Goal: Transaction & Acquisition: Purchase product/service

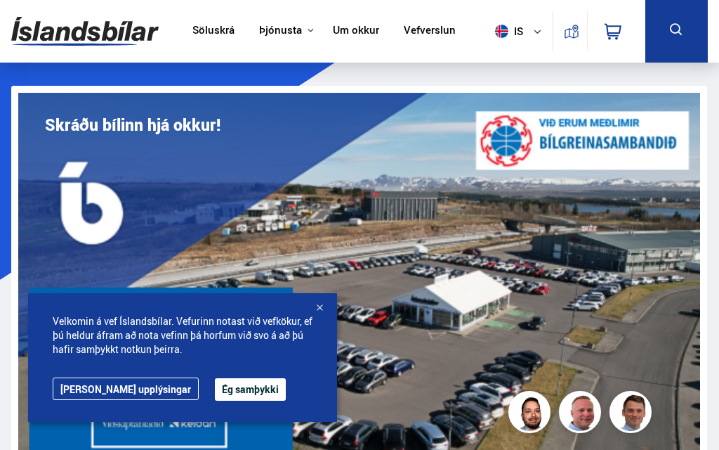
click at [228, 393] on button "Ég samþykki" at bounding box center [250, 389] width 71 height 22
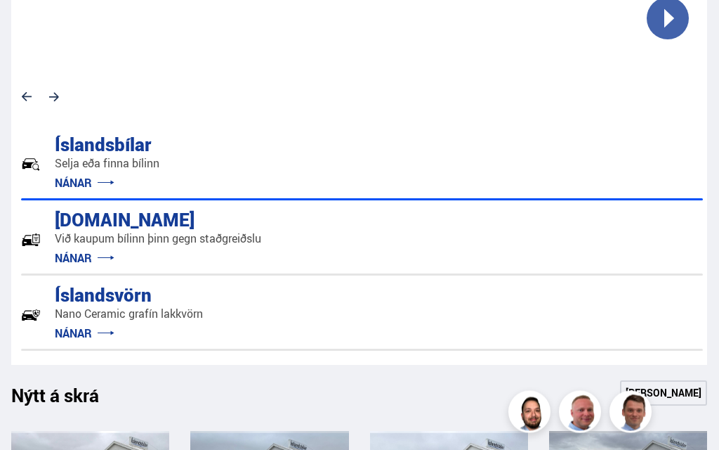
scroll to position [831, 0]
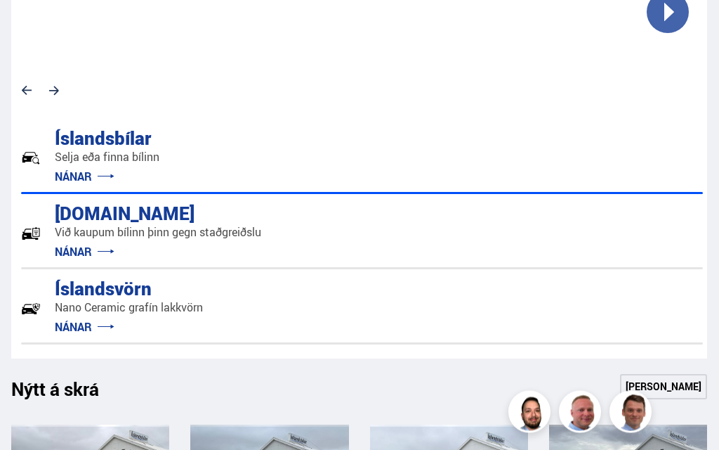
click at [110, 150] on div "Íslandsbílar" at bounding box center [75, 137] width 69 height 25
click at [91, 176] on link "NÁNAR" at bounding box center [85, 176] width 60 height 15
click at [31, 149] on img at bounding box center [31, 159] width 20 height 20
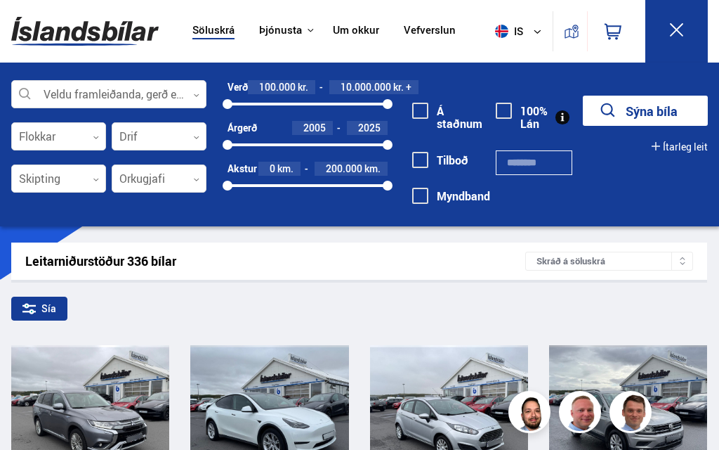
click at [315, 91] on div "100.000 kr." at bounding box center [281, 87] width 67 height 14
click at [323, 87] on div "100.000 kr. 10.000.000 kr. +" at bounding box center [333, 87] width 171 height 14
click at [355, 87] on span "10.000.000" at bounding box center [366, 86] width 51 height 13
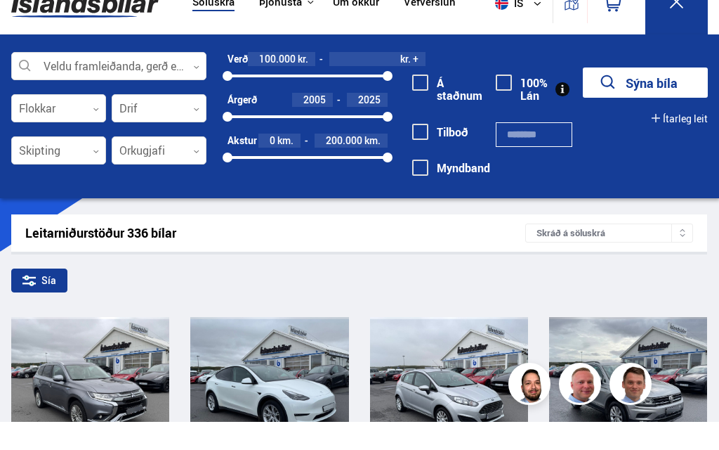
type input "*********"
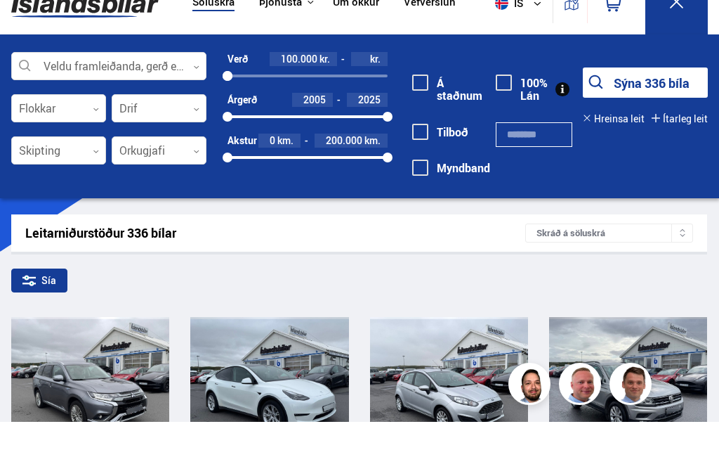
click at [367, 82] on input "number" at bounding box center [363, 87] width 10 height 11
click at [645, 96] on button "Sýna 336 bíla" at bounding box center [645, 111] width 125 height 30
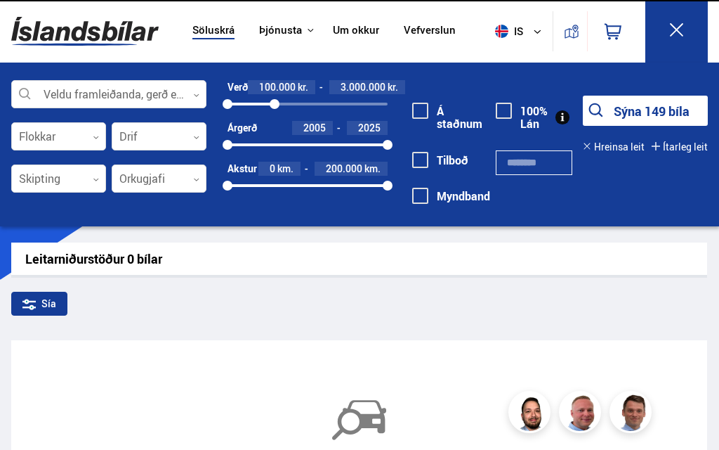
click at [280, 100] on div "100000 3000000" at bounding box center [308, 104] width 160 height 13
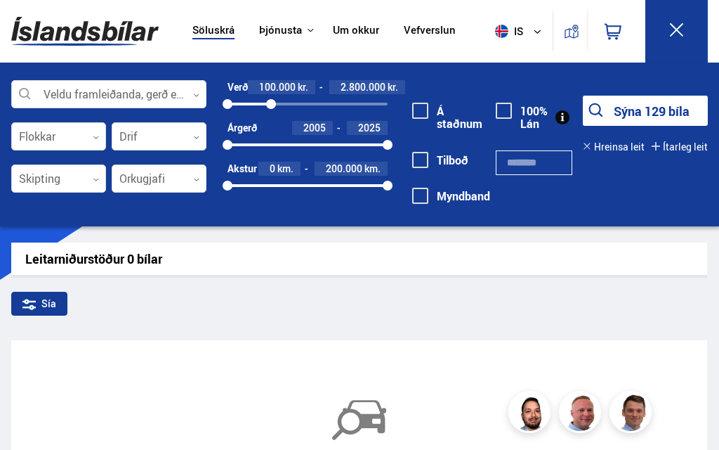
click at [275, 100] on div "2800000" at bounding box center [271, 104] width 10 height 10
click at [298, 100] on div "100000 4000000" at bounding box center [308, 104] width 160 height 13
click at [190, 173] on div at bounding box center [159, 179] width 95 height 28
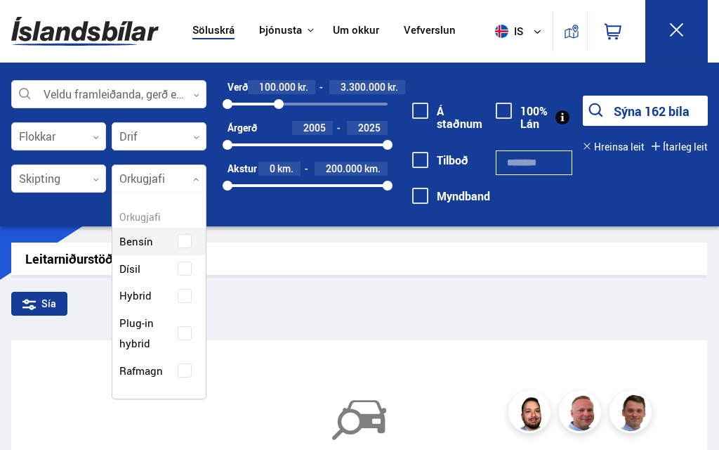
scroll to position [202, 93]
click at [133, 269] on div "Bensín Dísil Hybrid Plug-in hybrid Rafmagn" at bounding box center [158, 296] width 93 height 178
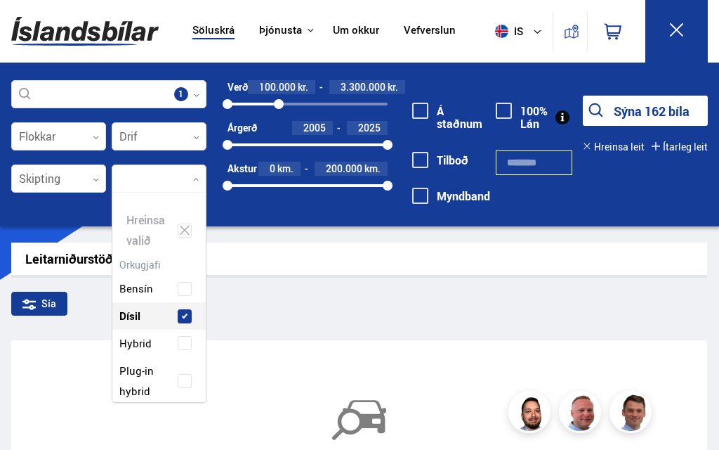
scroll to position [209, 93]
click at [184, 291] on span at bounding box center [185, 289] width 14 height 14
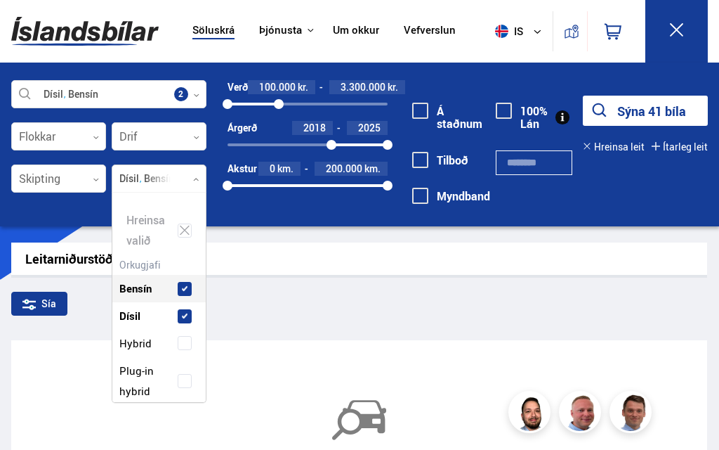
click at [326, 149] on div "2018 2025" at bounding box center [308, 144] width 160 height 13
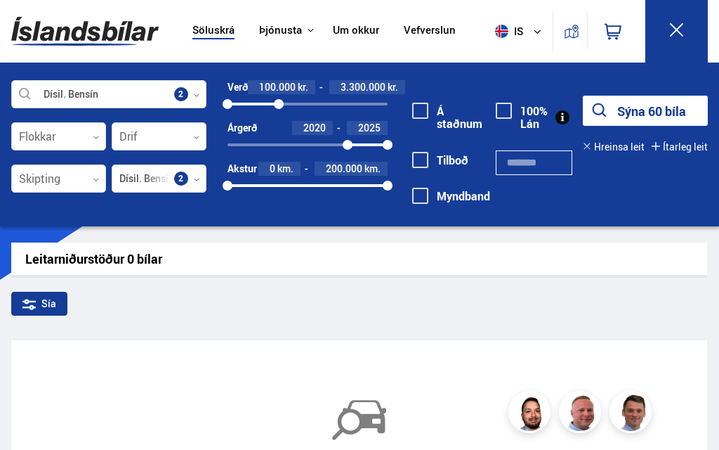
click at [329, 147] on div "2020 2025" at bounding box center [308, 144] width 160 height 13
click at [84, 138] on div at bounding box center [58, 137] width 95 height 28
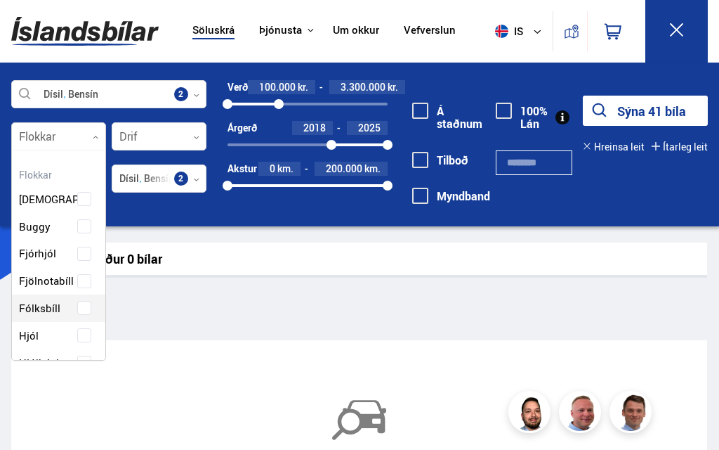
click at [45, 313] on div "Beislisvagn Buggy Fjórhjól Fjölnotabíll Fólksbíll Hjól Hjólhýsi Húsbíll [PERSON…" at bounding box center [58, 443] width 93 height 559
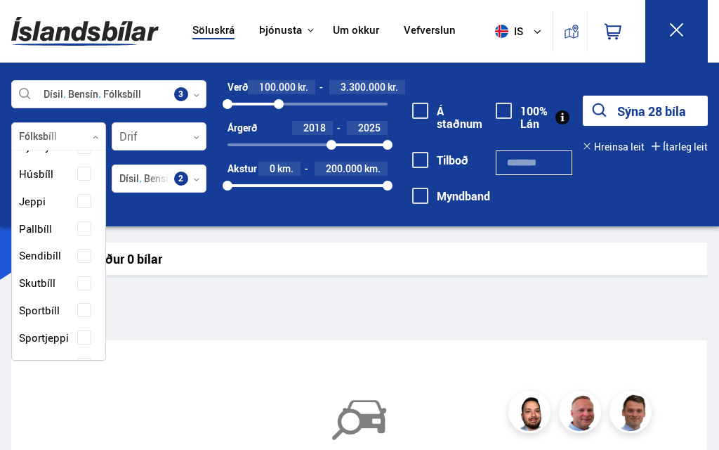
scroll to position [263, 0]
click at [85, 199] on span at bounding box center [84, 202] width 14 height 14
click at [217, 322] on div "Leitarniðurstöður 0 bílar Skráð á [GEOGRAPHIC_DATA] [PERSON_NAME] niðurstöður f…" at bounding box center [359, 444] width 719 height 404
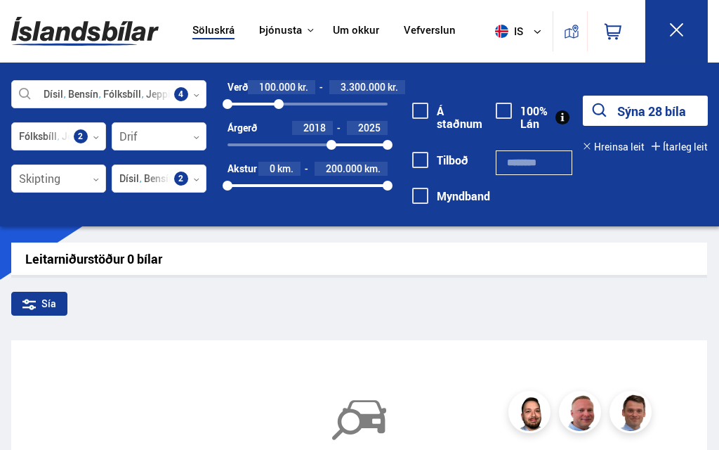
click at [98, 171] on div at bounding box center [58, 179] width 95 height 28
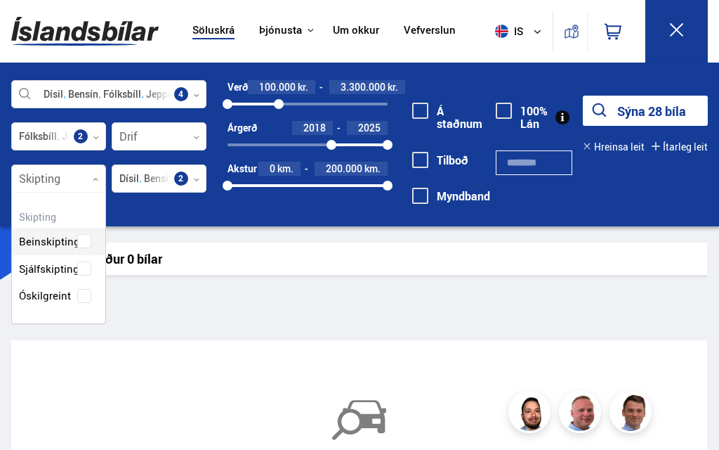
scroll to position [129, 93]
click at [70, 261] on div "Beinskipting Sjálfskipting Óskilgreint" at bounding box center [58, 258] width 93 height 103
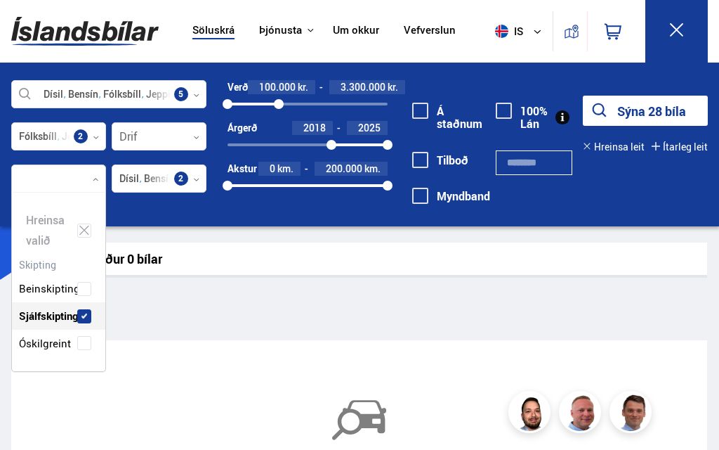
scroll to position [175, 93]
click at [186, 316] on div "Sía" at bounding box center [359, 307] width 696 height 30
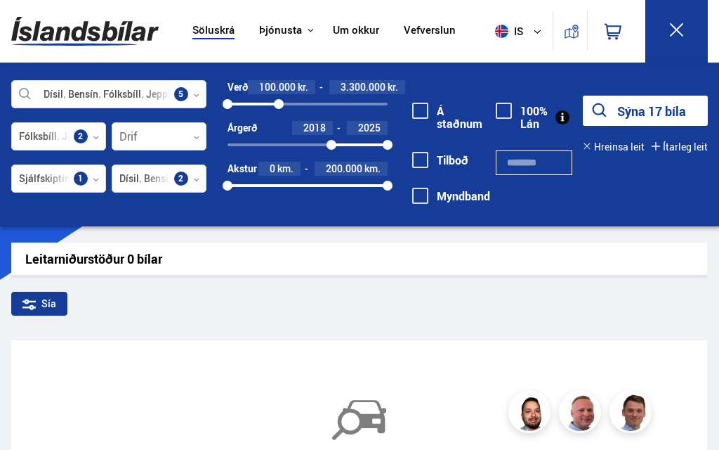
click at [419, 115] on span at bounding box center [420, 111] width 16 height 16
click at [421, 162] on span at bounding box center [420, 160] width 16 height 16
click at [193, 133] on div at bounding box center [159, 137] width 95 height 28
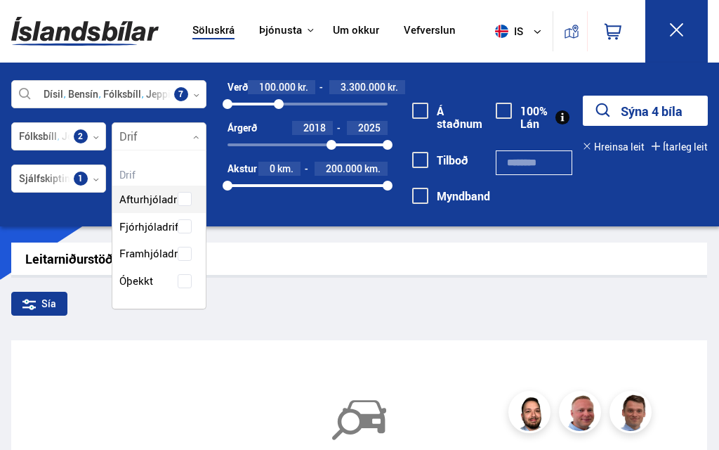
scroll to position [155, 93]
click at [183, 248] on div "Afturhjóladrif Fjórhjóladrif Framhjóladrif Óþekkt" at bounding box center [158, 229] width 93 height 130
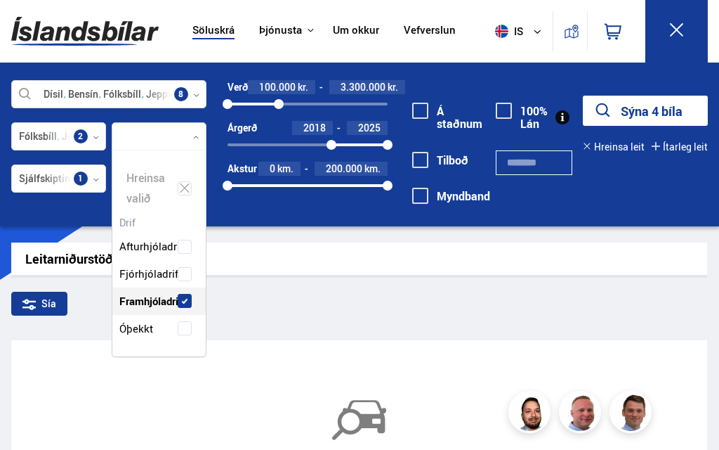
scroll to position [202, 93]
click at [186, 263] on div "Fjórhjóladrif" at bounding box center [159, 273] width 86 height 20
click at [556, 311] on div "Sía" at bounding box center [359, 307] width 696 height 30
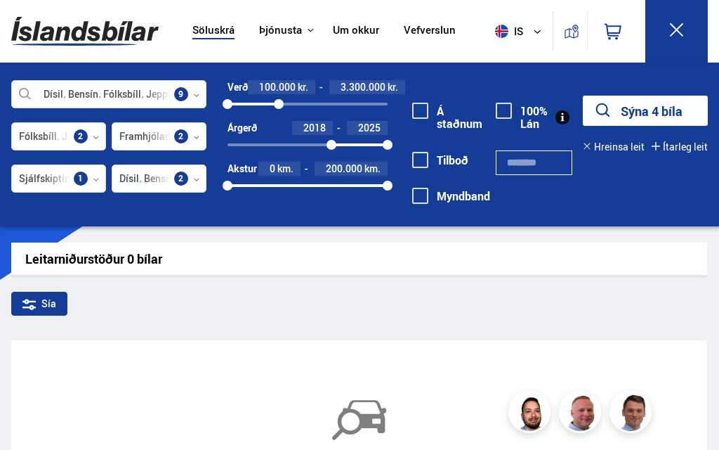
click at [681, 34] on icon at bounding box center [676, 29] width 13 height 13
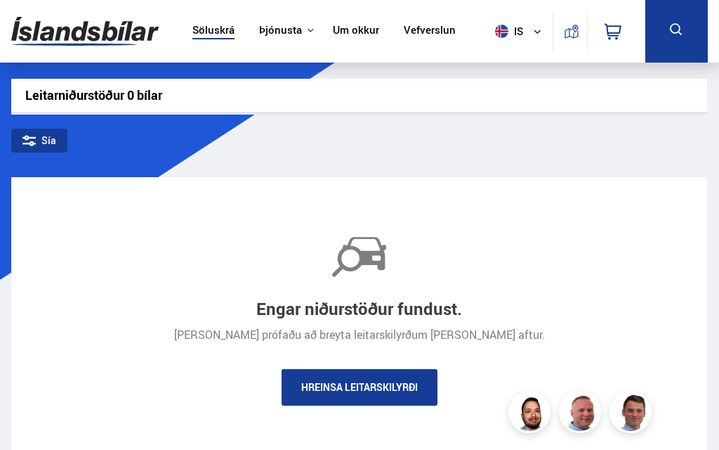
click at [207, 30] on link "Söluskrá" at bounding box center [214, 31] width 42 height 15
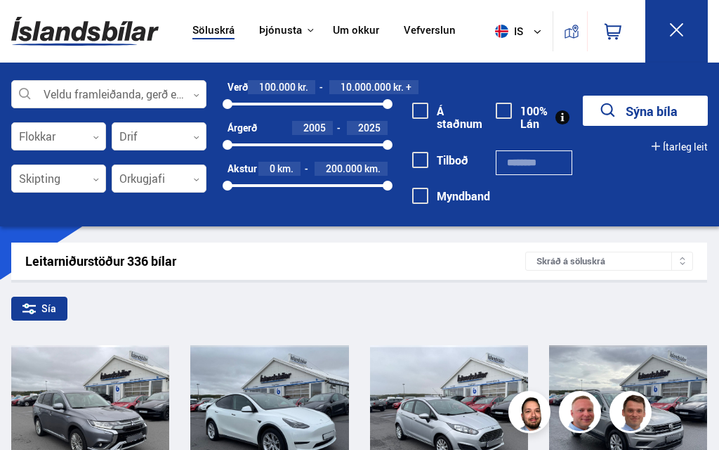
click at [682, 40] on button at bounding box center [677, 31] width 63 height 63
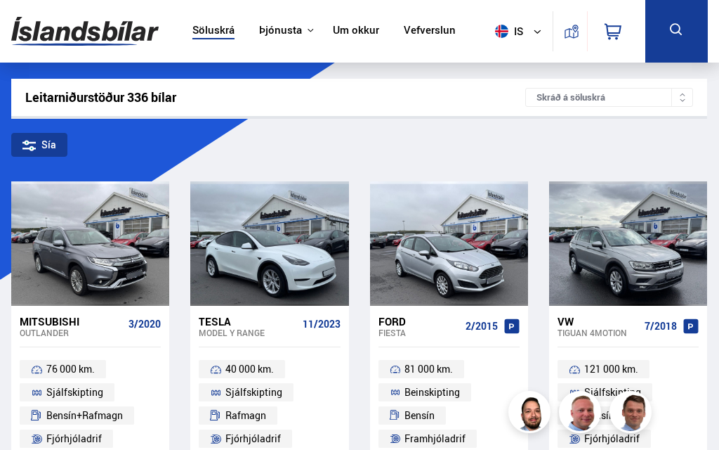
click at [682, 25] on icon at bounding box center [677, 30] width 18 height 18
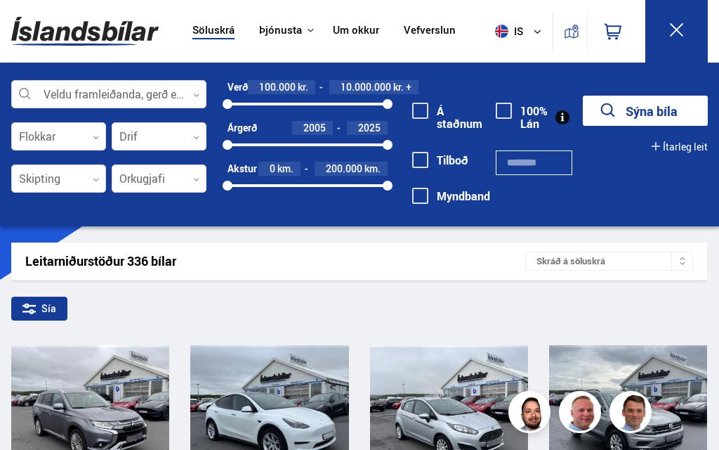
click at [677, 32] on icon at bounding box center [677, 30] width 18 height 18
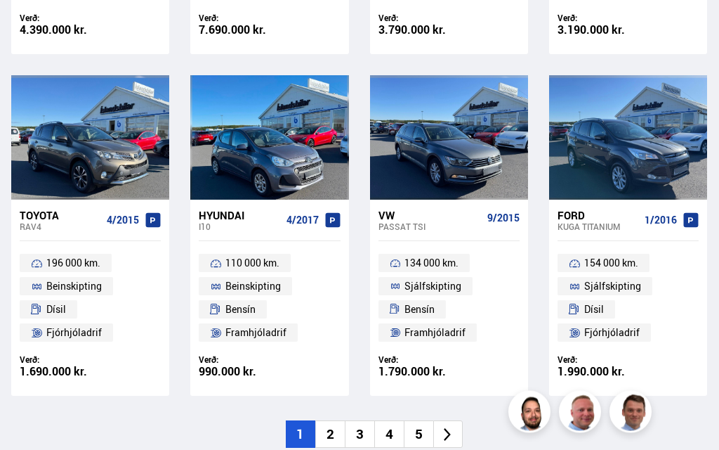
scroll to position [1824, 0]
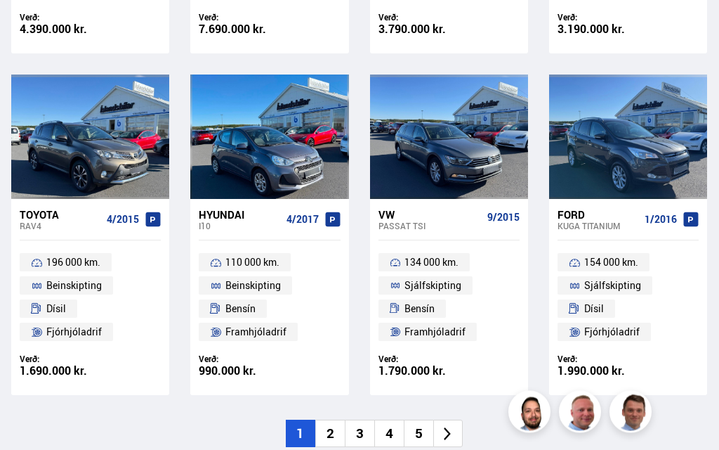
click at [454, 426] on icon at bounding box center [448, 434] width 16 height 16
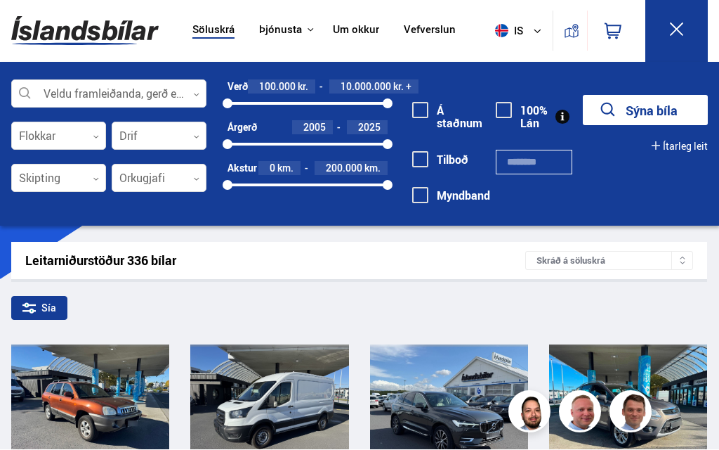
click at [681, 22] on icon at bounding box center [677, 30] width 18 height 18
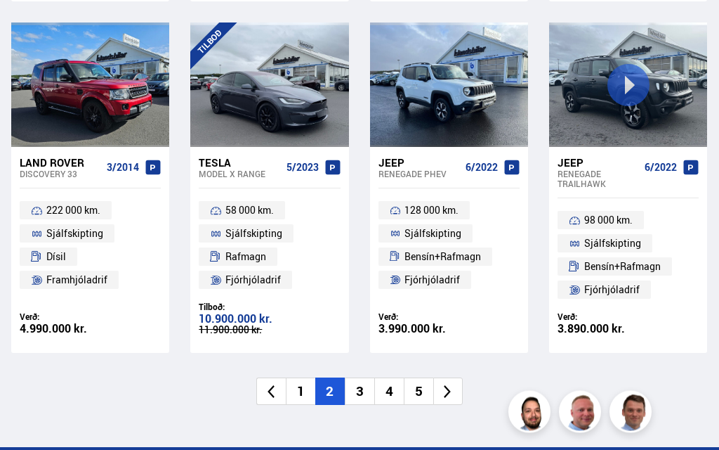
scroll to position [1887, 0]
click at [449, 384] on icon at bounding box center [448, 392] width 16 height 16
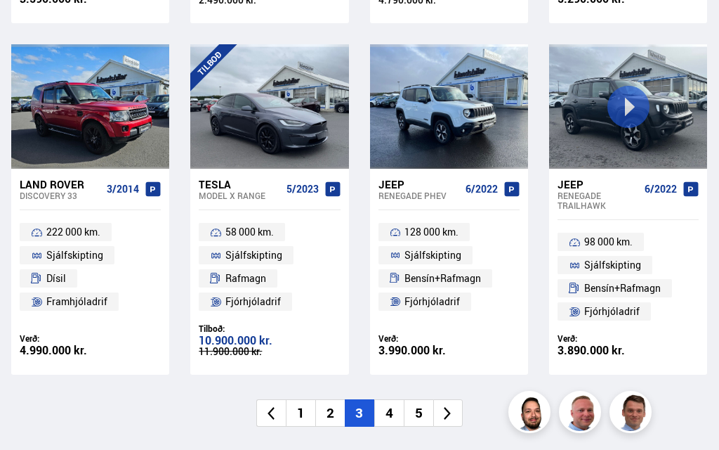
scroll to position [0, 0]
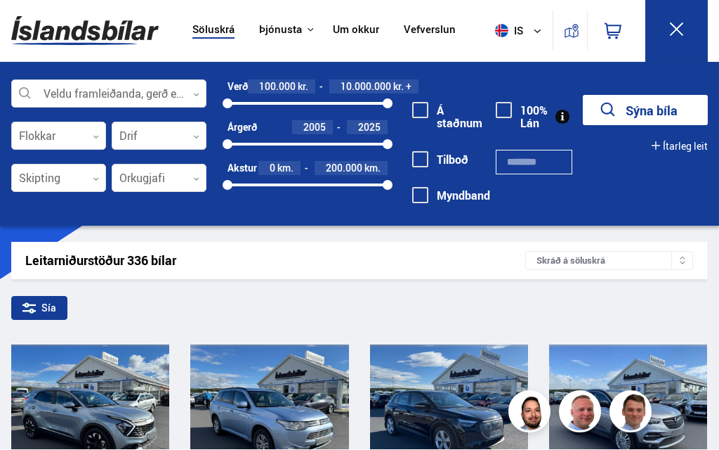
click at [679, 23] on icon at bounding box center [677, 30] width 18 height 18
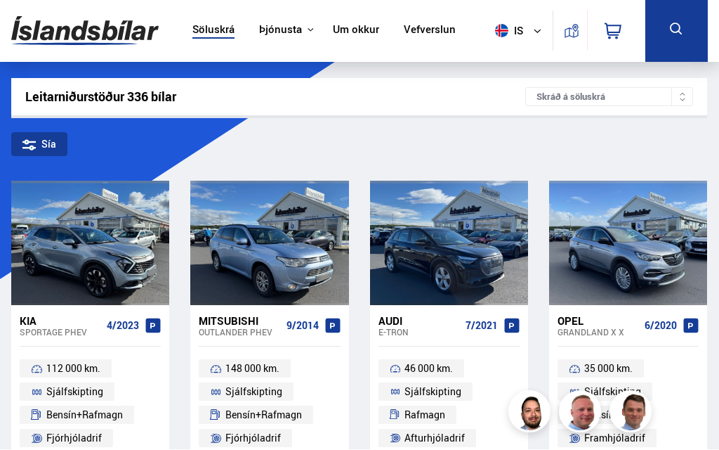
click at [677, 34] on icon at bounding box center [677, 30] width 18 height 18
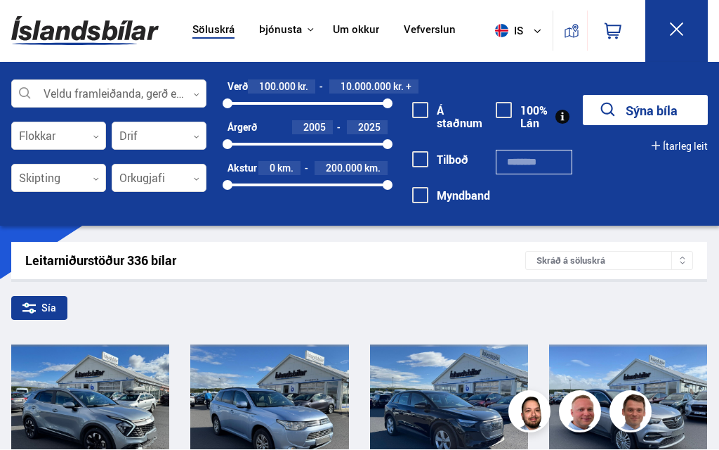
click at [675, 34] on icon at bounding box center [677, 30] width 18 height 18
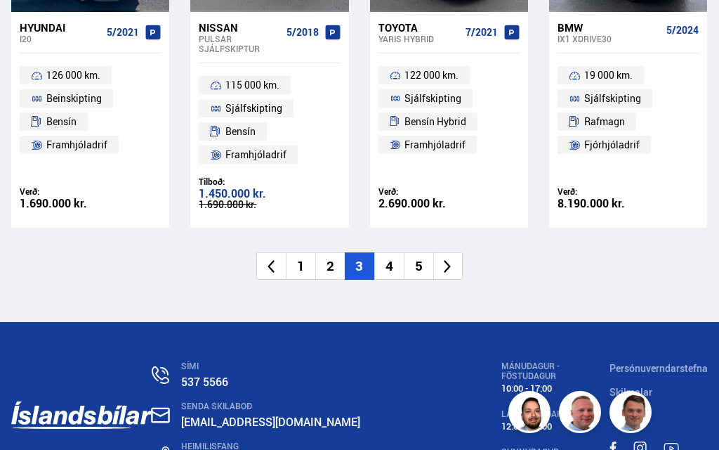
scroll to position [2045, 0]
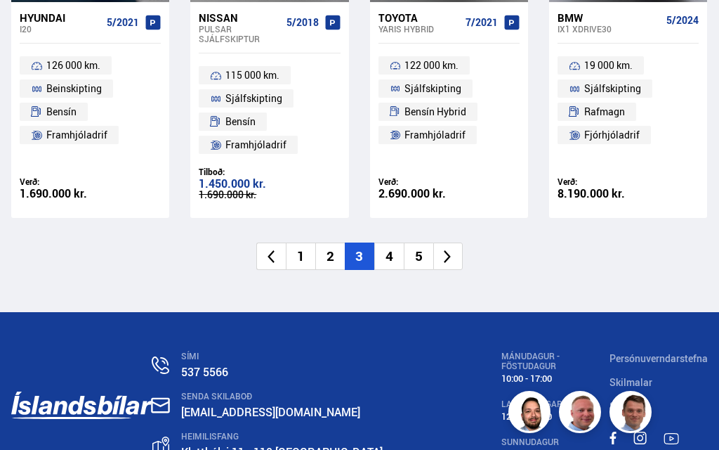
click at [450, 250] on icon at bounding box center [448, 256] width 7 height 13
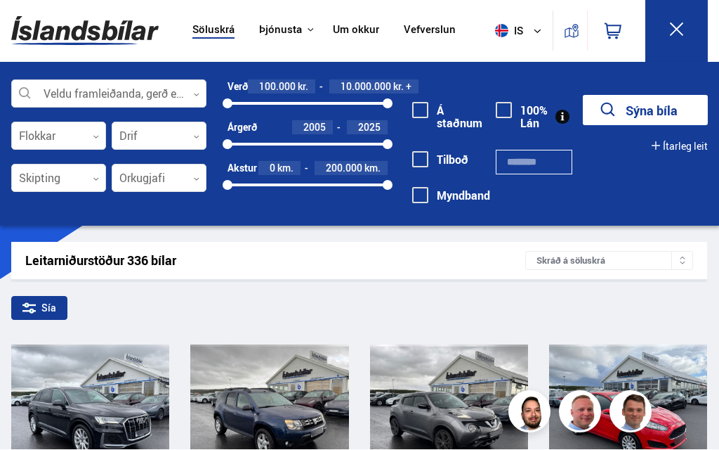
click at [675, 29] on icon at bounding box center [677, 30] width 18 height 18
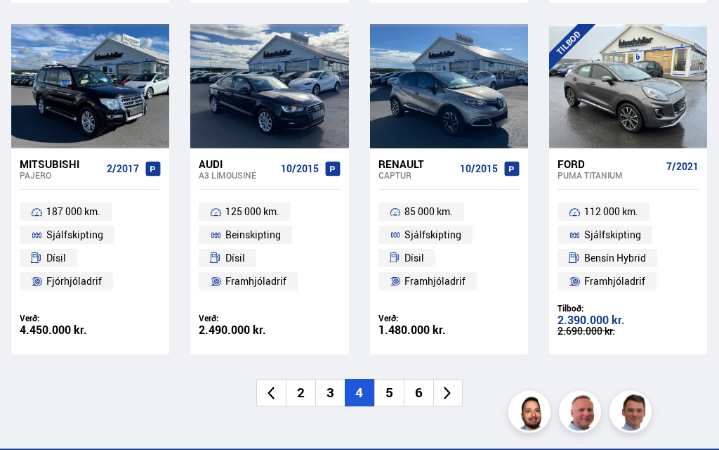
scroll to position [1885, 0]
click at [450, 385] on icon at bounding box center [448, 393] width 16 height 16
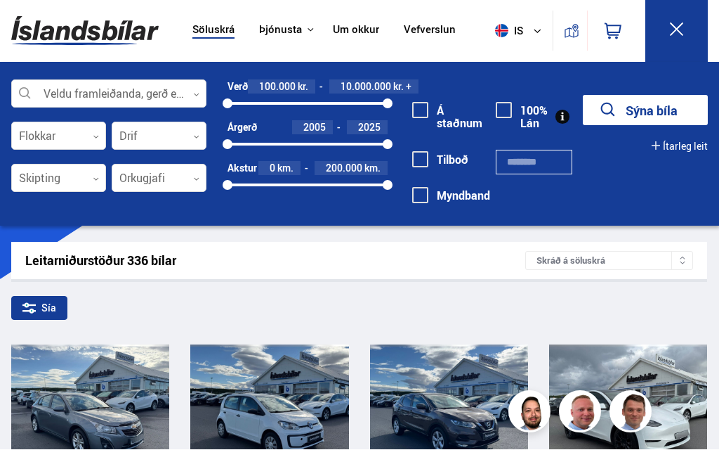
click at [676, 37] on icon at bounding box center [677, 30] width 18 height 18
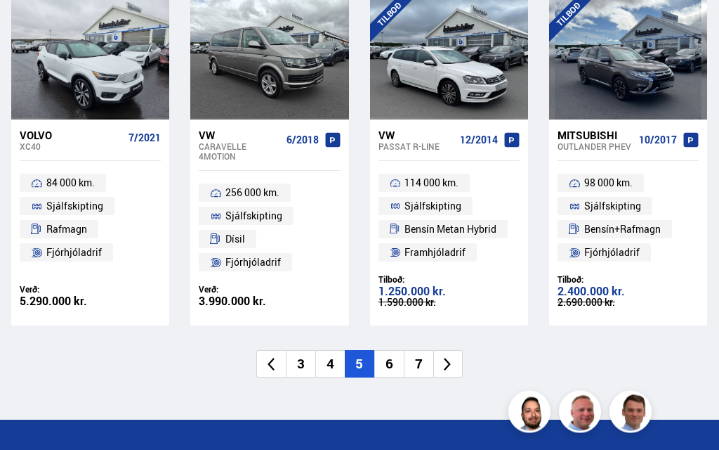
scroll to position [1904, 0]
click at [453, 356] on icon at bounding box center [448, 364] width 16 height 16
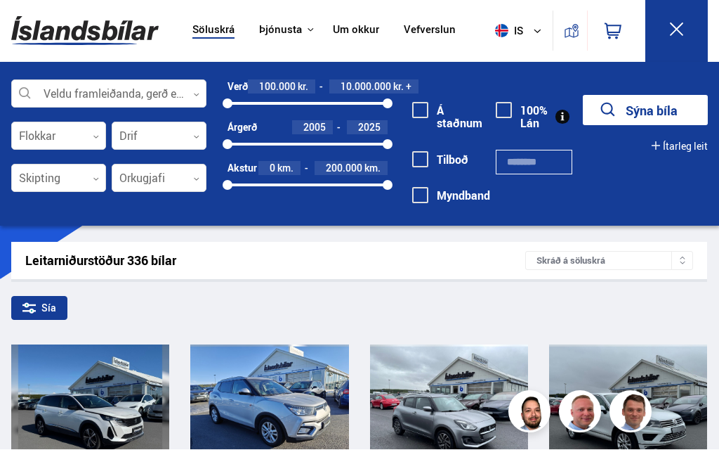
click at [679, 25] on icon at bounding box center [677, 30] width 18 height 18
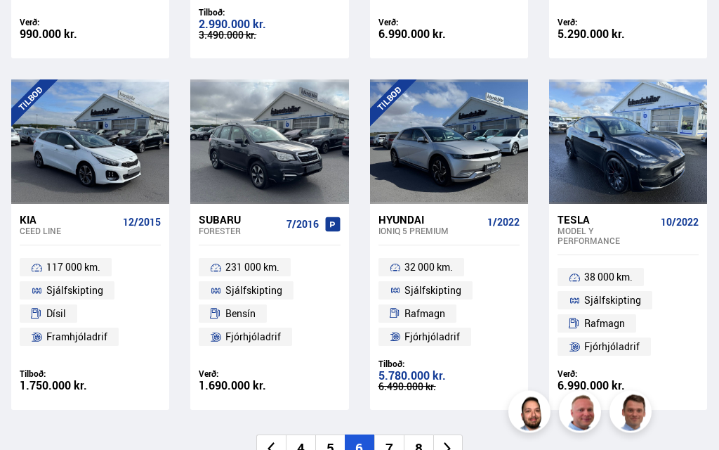
scroll to position [1849, 0]
click at [448, 441] on icon at bounding box center [448, 449] width 16 height 16
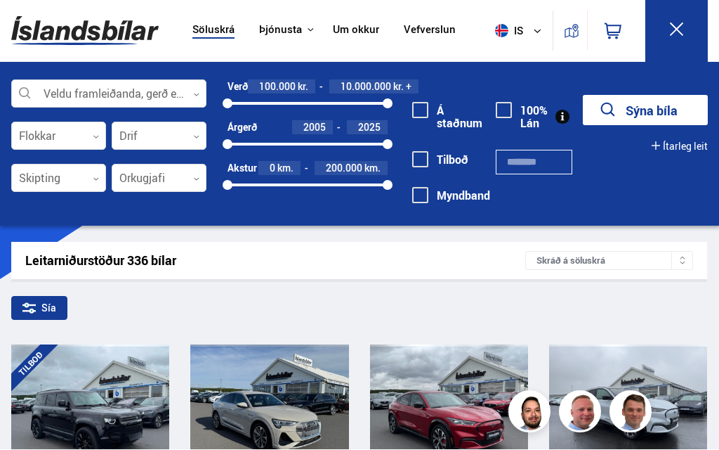
click at [672, 30] on icon at bounding box center [677, 30] width 18 height 18
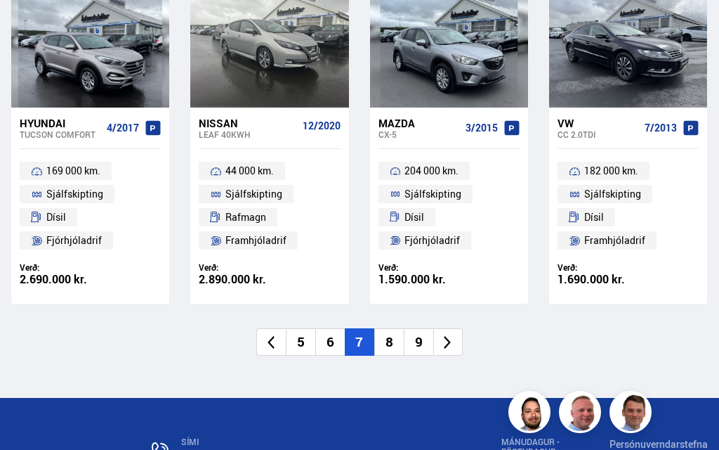
scroll to position [1947, 0]
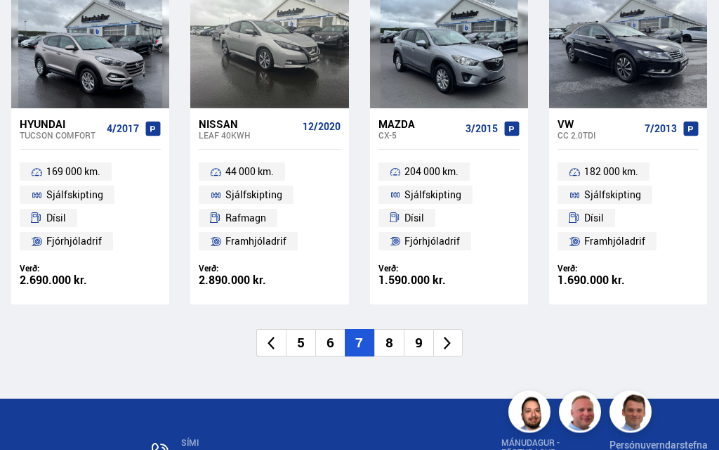
click at [451, 336] on icon at bounding box center [448, 344] width 16 height 16
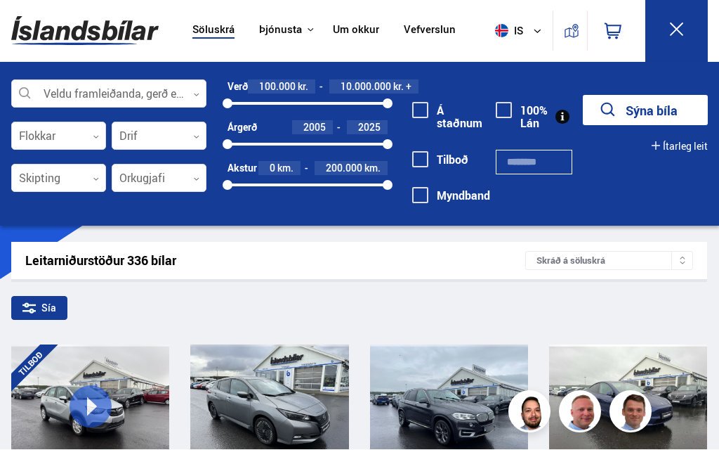
click at [679, 25] on icon at bounding box center [677, 30] width 18 height 18
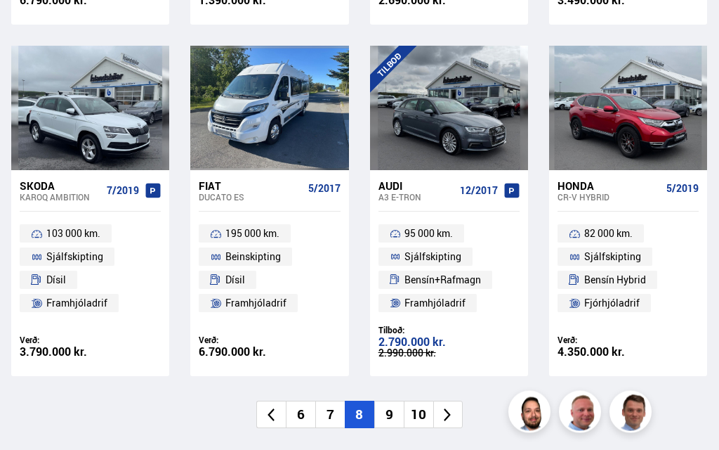
scroll to position [1873, 0]
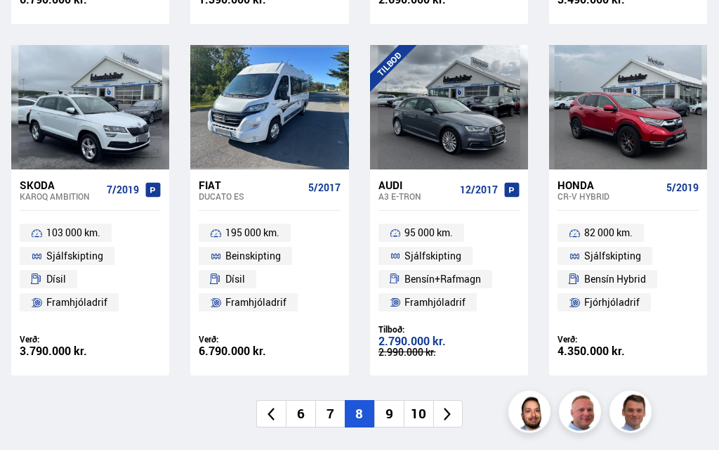
click at [394, 400] on li "9" at bounding box center [389, 413] width 30 height 27
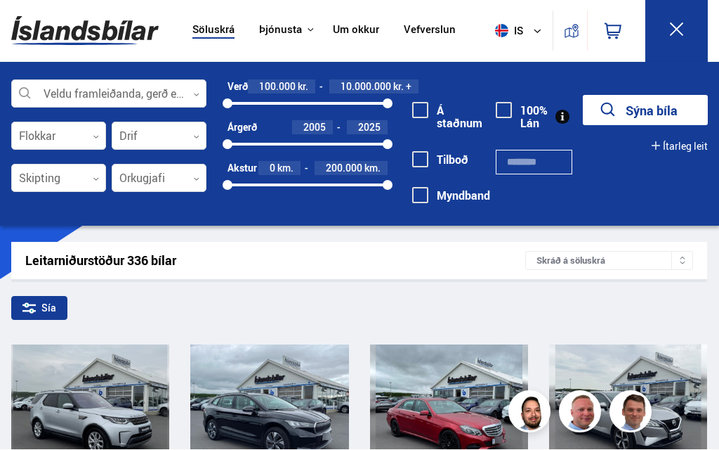
click at [670, 31] on icon at bounding box center [677, 30] width 18 height 18
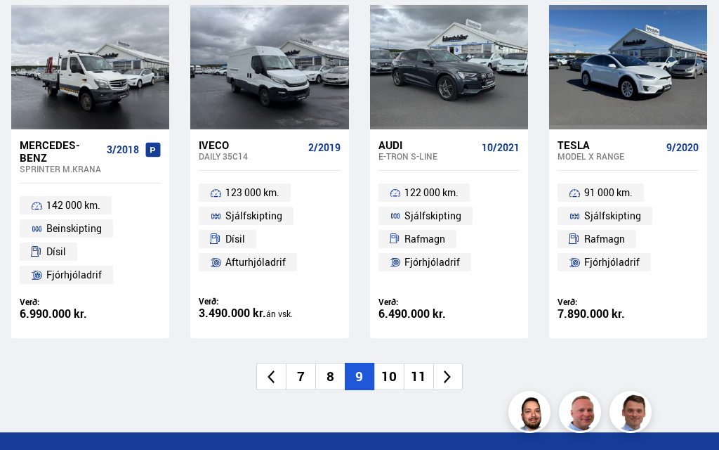
scroll to position [1901, 0]
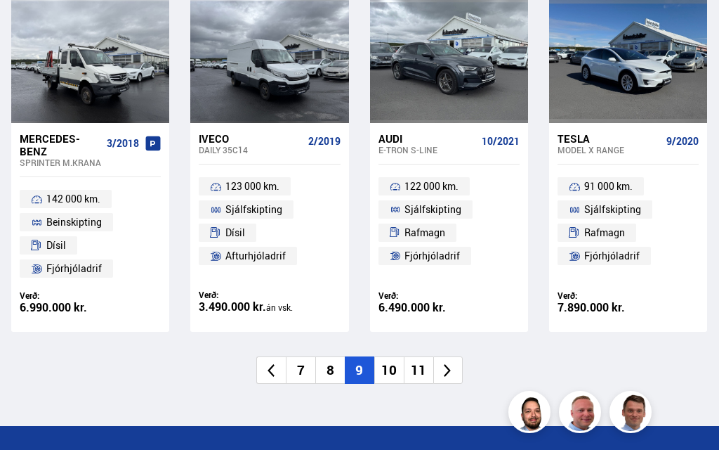
click at [397, 356] on li "10" at bounding box center [389, 369] width 30 height 27
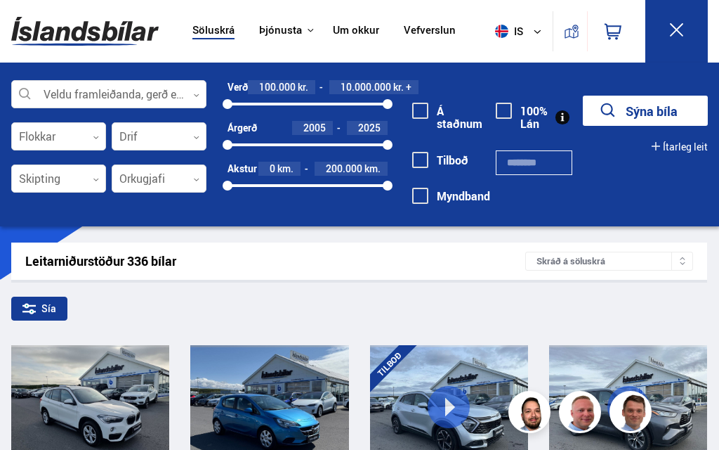
click at [681, 29] on icon at bounding box center [677, 30] width 18 height 18
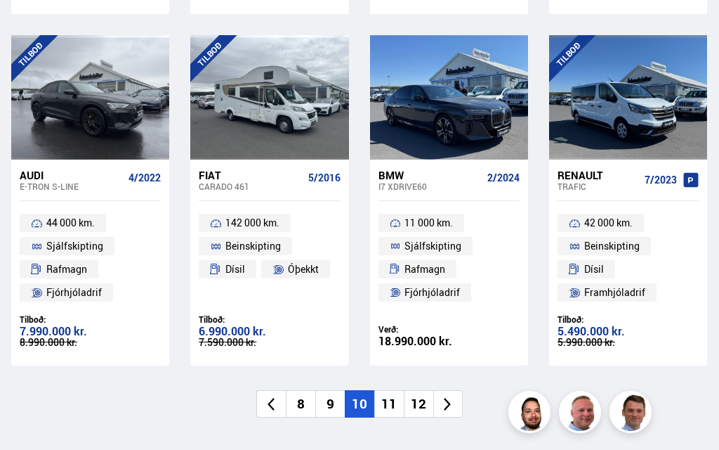
scroll to position [1909, 0]
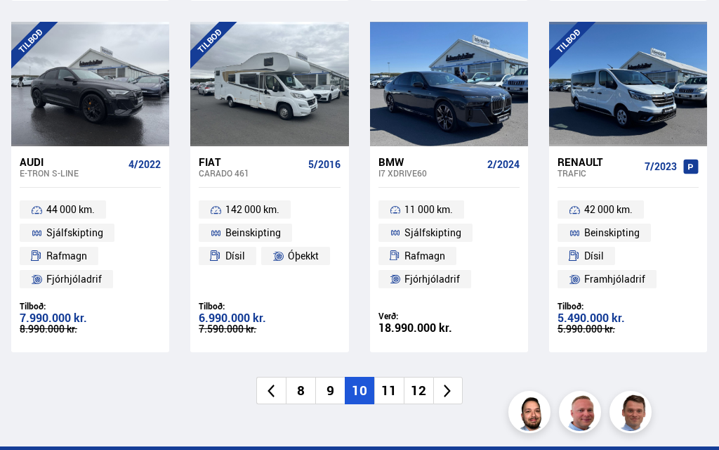
click at [388, 377] on li "11" at bounding box center [389, 390] width 30 height 27
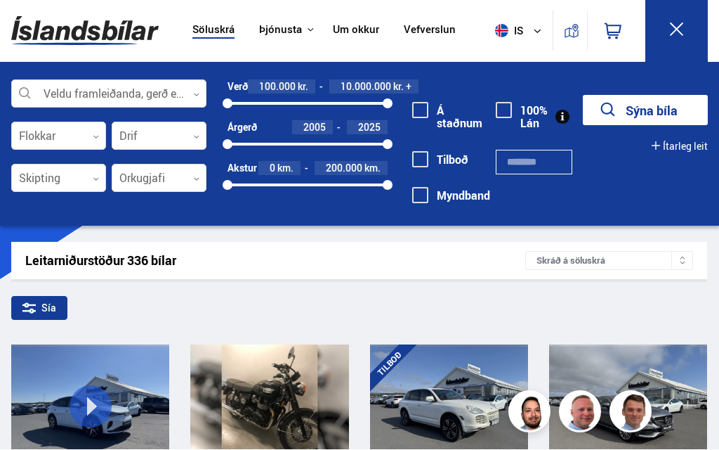
click at [675, 30] on icon at bounding box center [677, 30] width 18 height 18
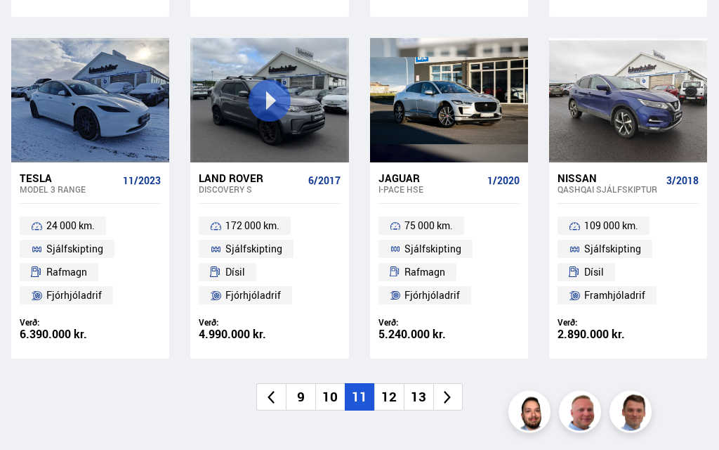
scroll to position [1896, 0]
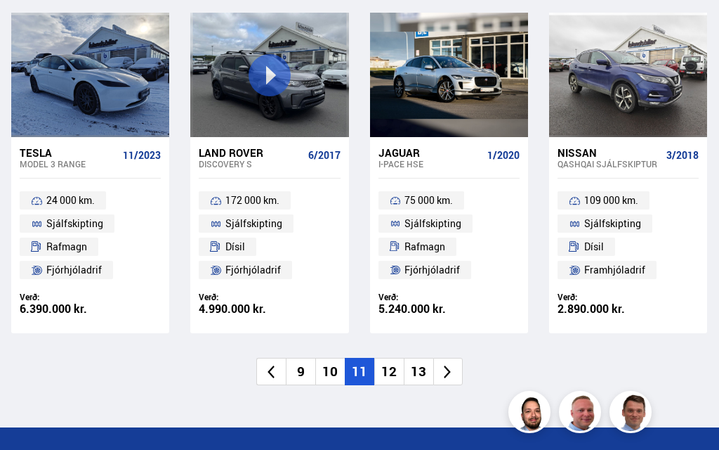
click at [394, 358] on li "12" at bounding box center [389, 371] width 30 height 27
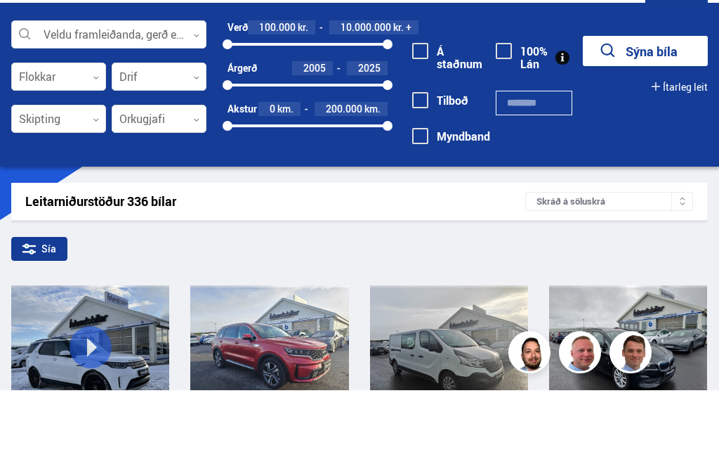
click at [682, 29] on icon at bounding box center [677, 30] width 18 height 18
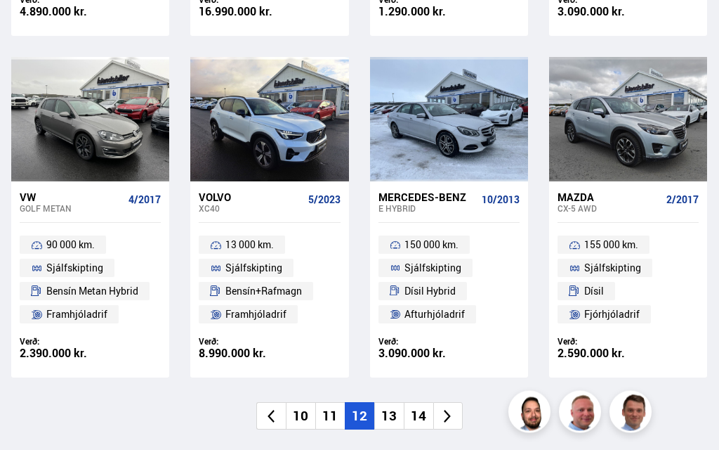
scroll to position [1853, 0]
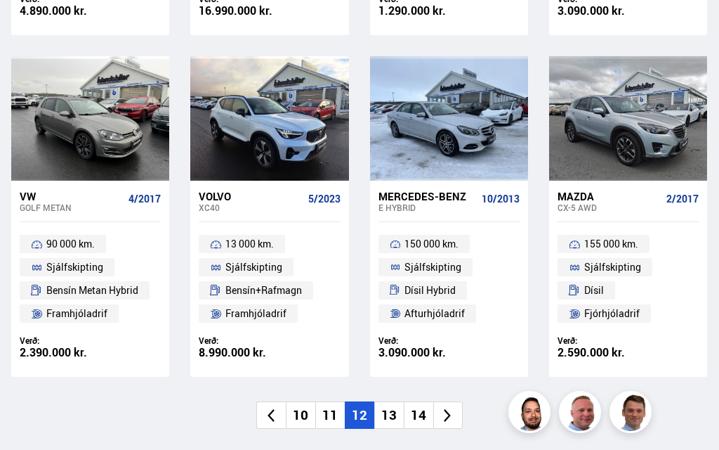
click at [393, 402] on li "13" at bounding box center [389, 414] width 30 height 27
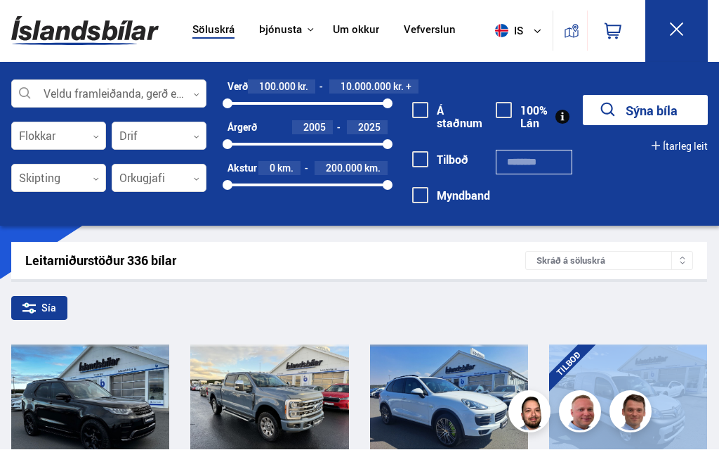
click at [674, 32] on icon at bounding box center [676, 29] width 13 height 13
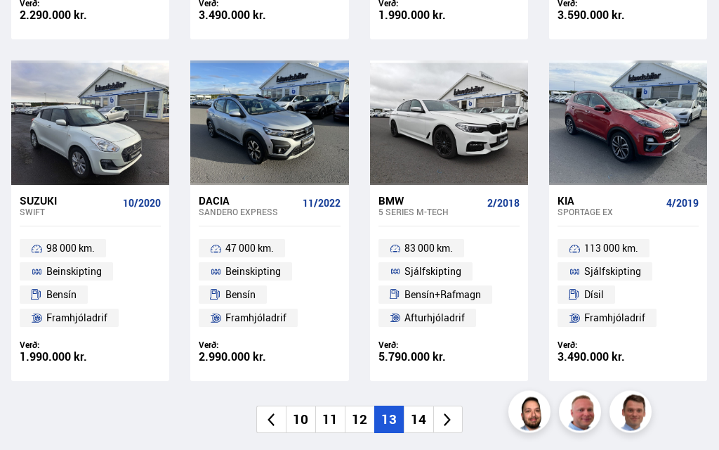
scroll to position [1849, 0]
click at [419, 406] on li "14" at bounding box center [419, 418] width 30 height 27
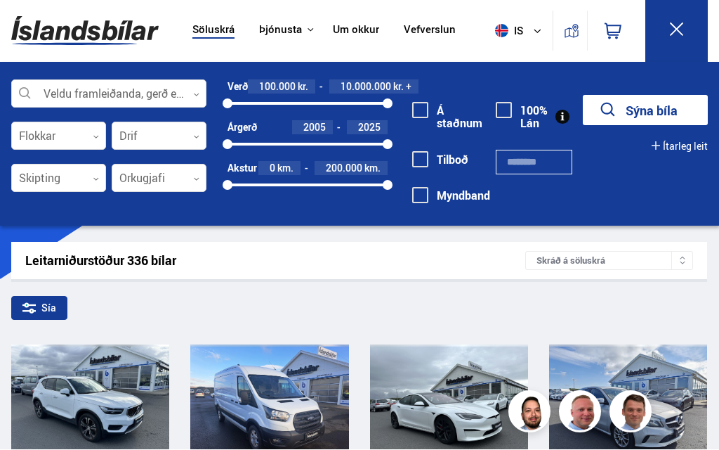
click at [675, 25] on icon at bounding box center [677, 30] width 18 height 18
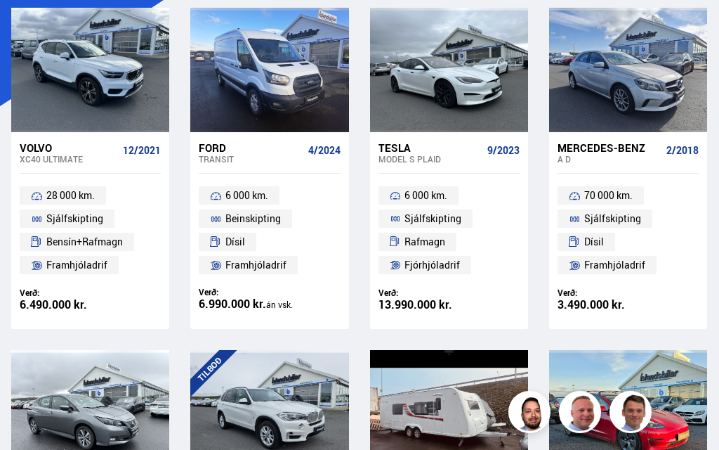
scroll to position [176, 0]
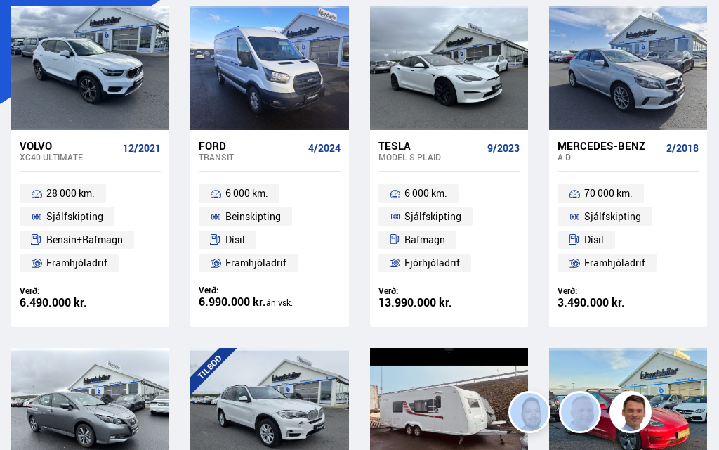
click at [618, 400] on div at bounding box center [629, 410] width 32 height 124
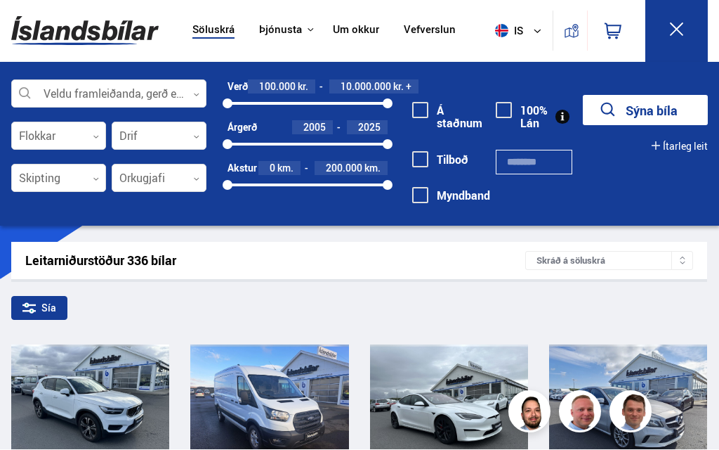
click at [677, 45] on button at bounding box center [677, 31] width 63 height 63
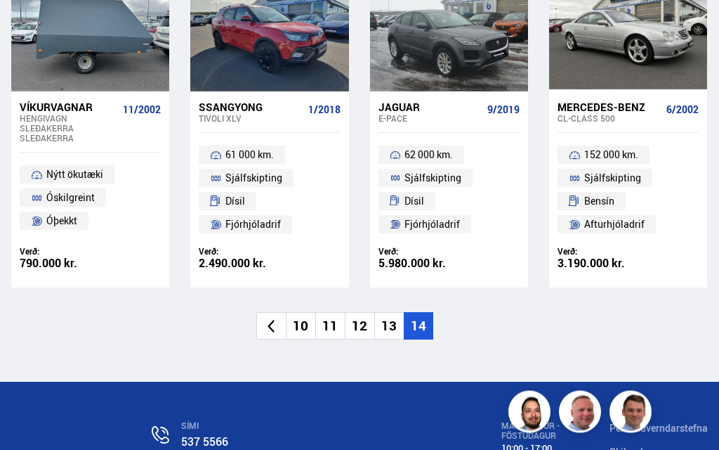
scroll to position [1934, 0]
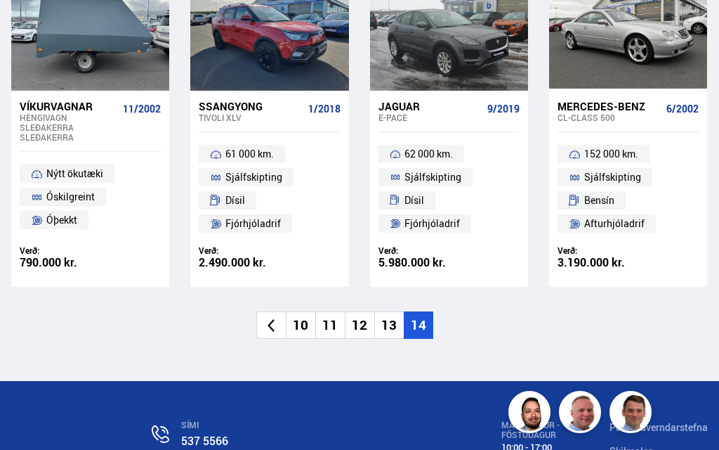
click at [387, 311] on li "13" at bounding box center [389, 324] width 30 height 27
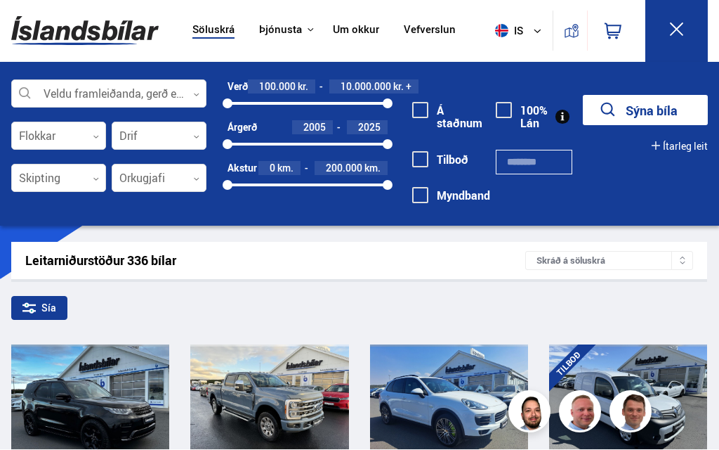
click at [676, 30] on icon at bounding box center [677, 30] width 18 height 18
